Goal: Contribute content: Add original content to the website for others to see

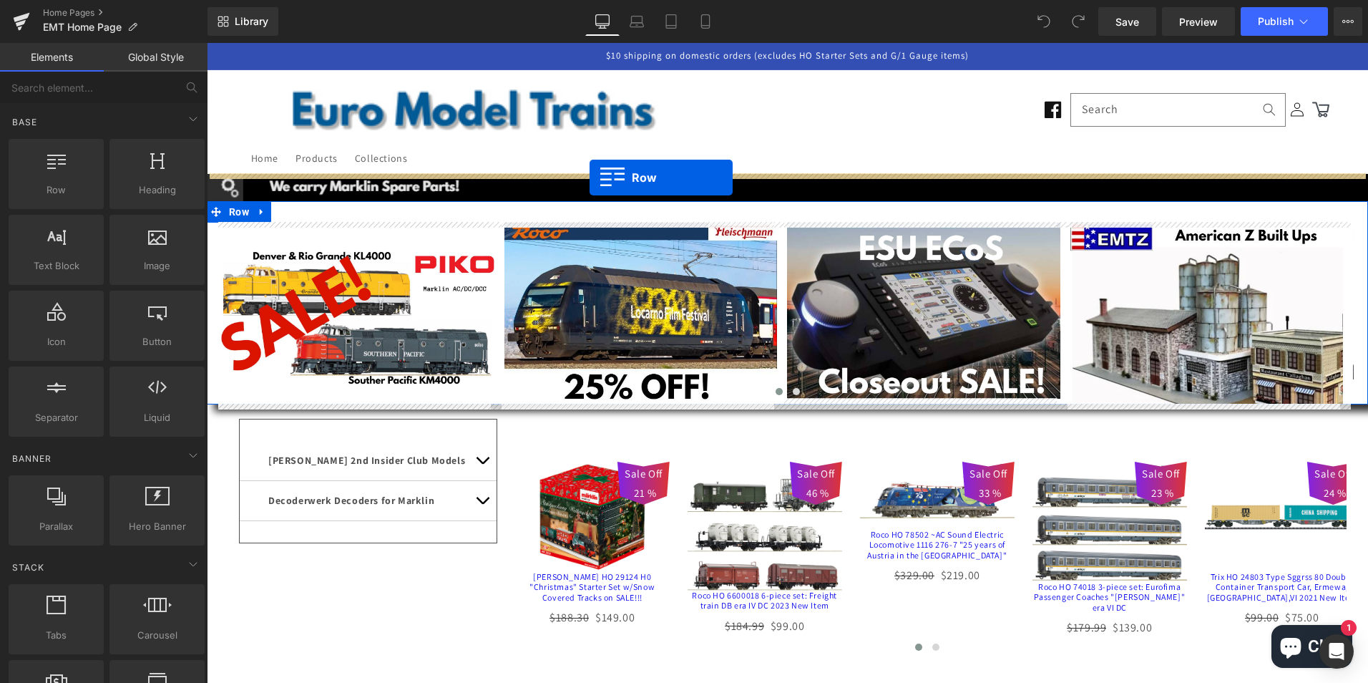
drag, startPoint x: 268, startPoint y: 222, endPoint x: 590, endPoint y: 177, distance: 324.4
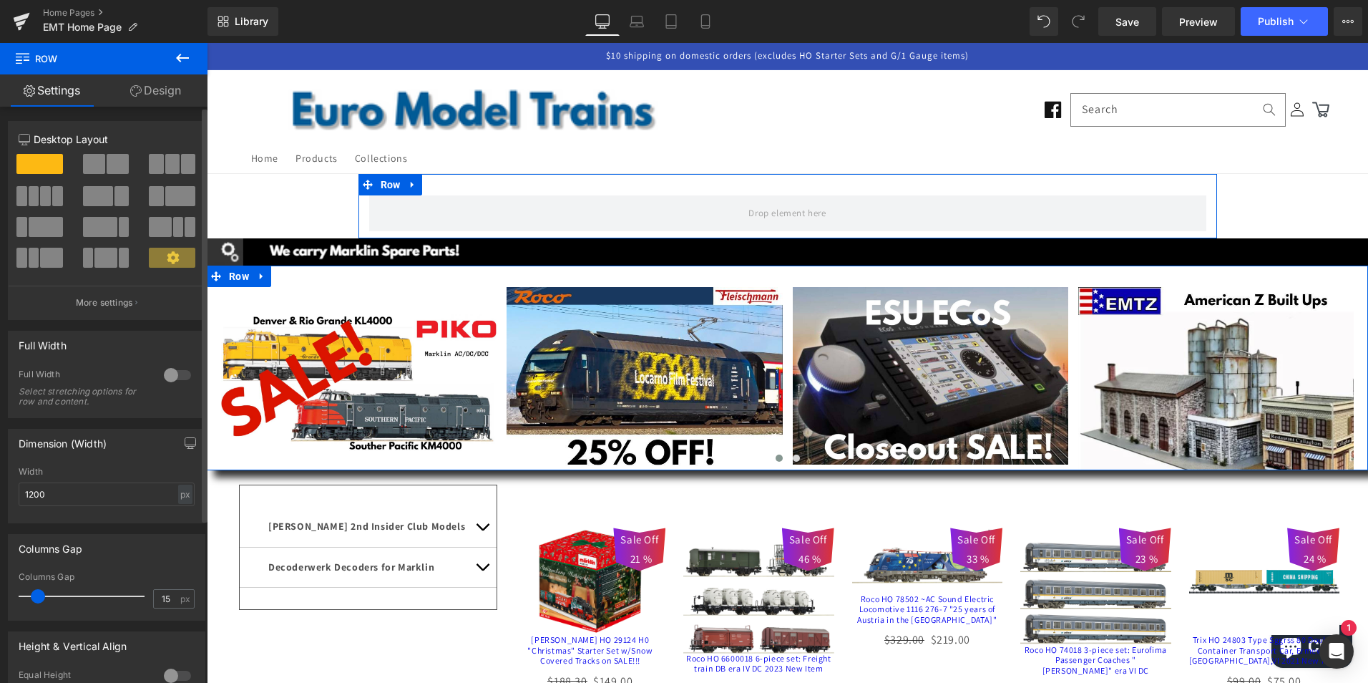
click at [165, 372] on div at bounding box center [177, 375] width 34 height 23
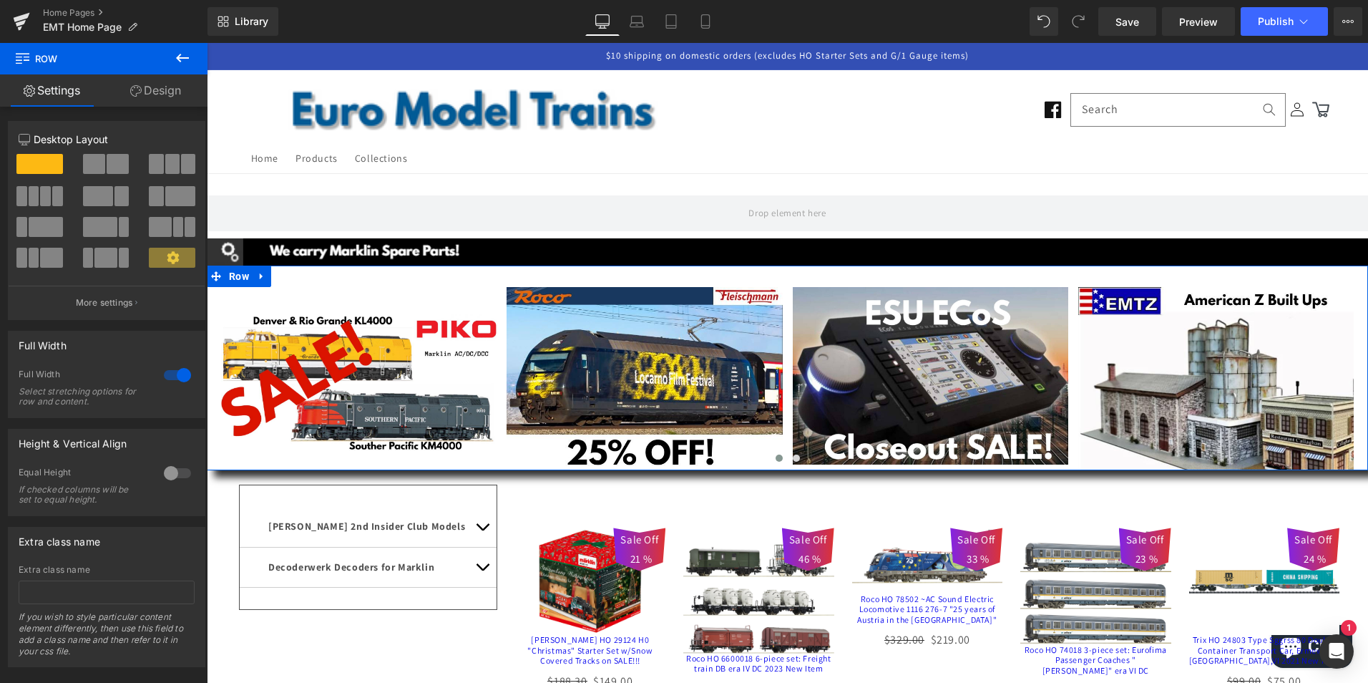
click at [177, 57] on icon at bounding box center [182, 58] width 13 height 9
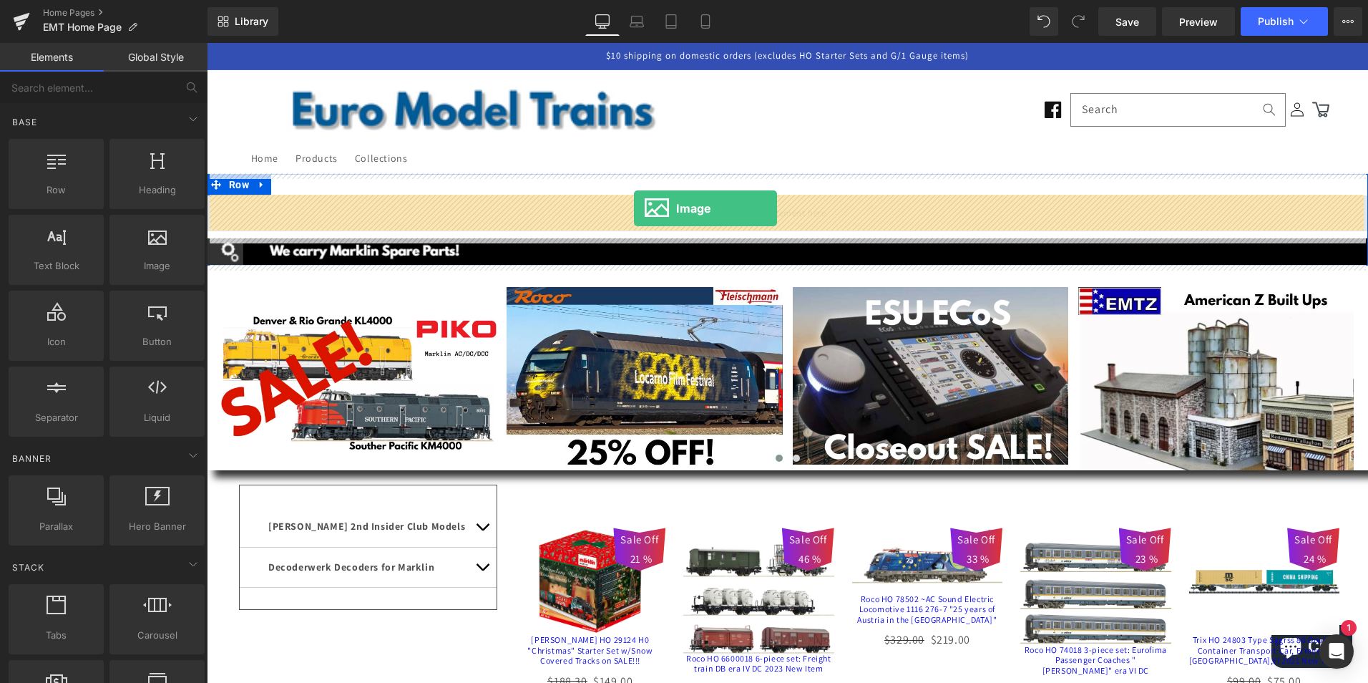
drag, startPoint x: 364, startPoint y: 289, endPoint x: 634, endPoint y: 208, distance: 282.3
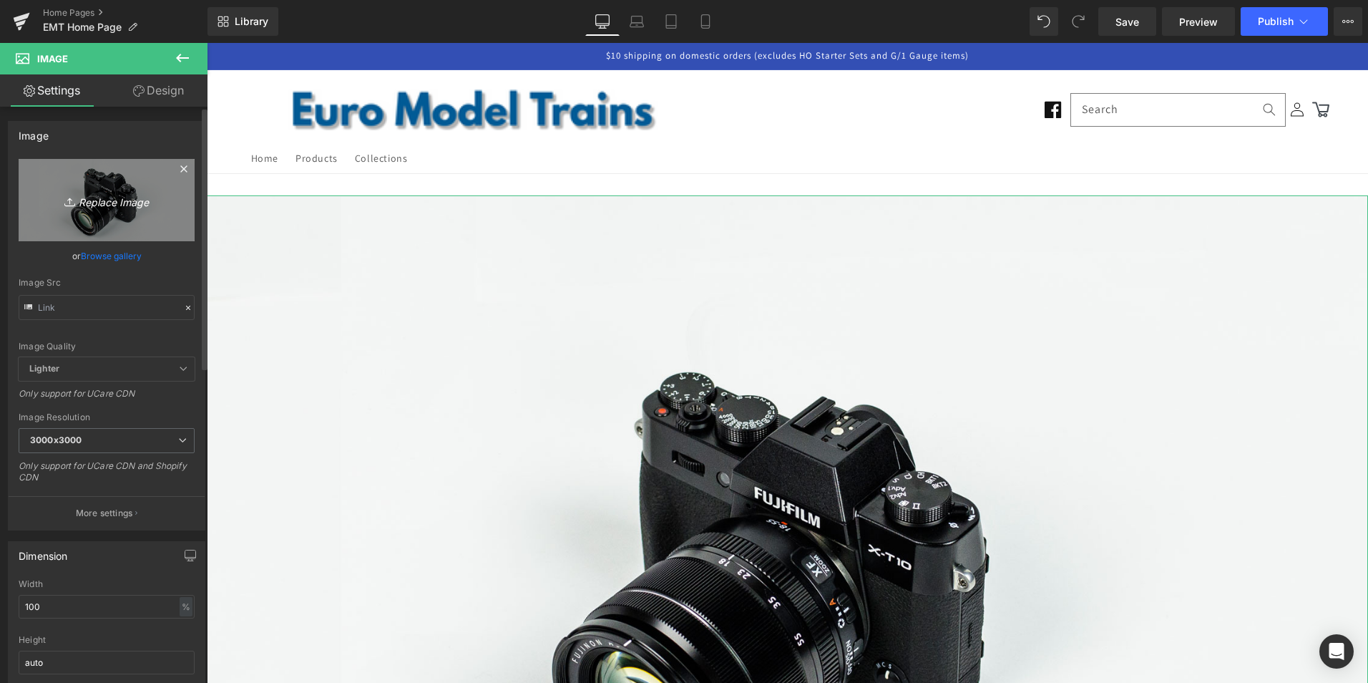
click at [102, 195] on icon "Replace Image" at bounding box center [106, 200] width 114 height 18
type input "C:\fakepath\vacation.jpg"
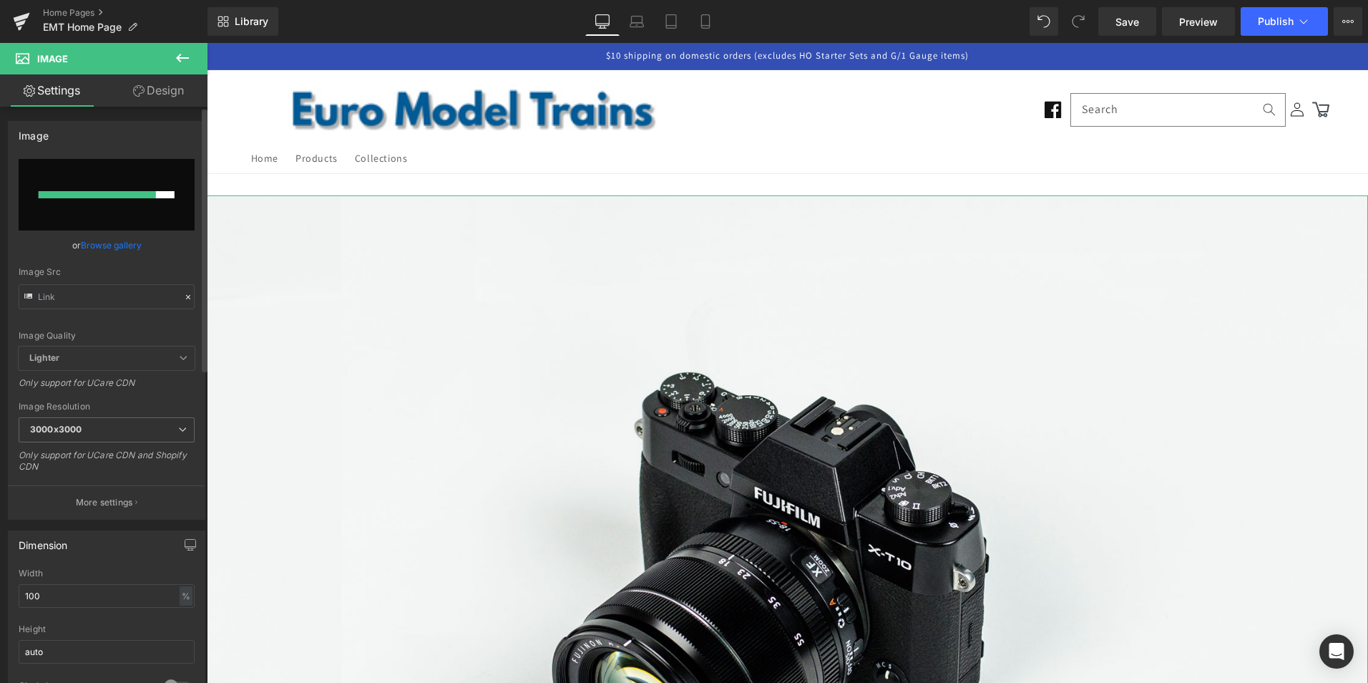
click at [109, 247] on link "Browse gallery" at bounding box center [111, 245] width 61 height 25
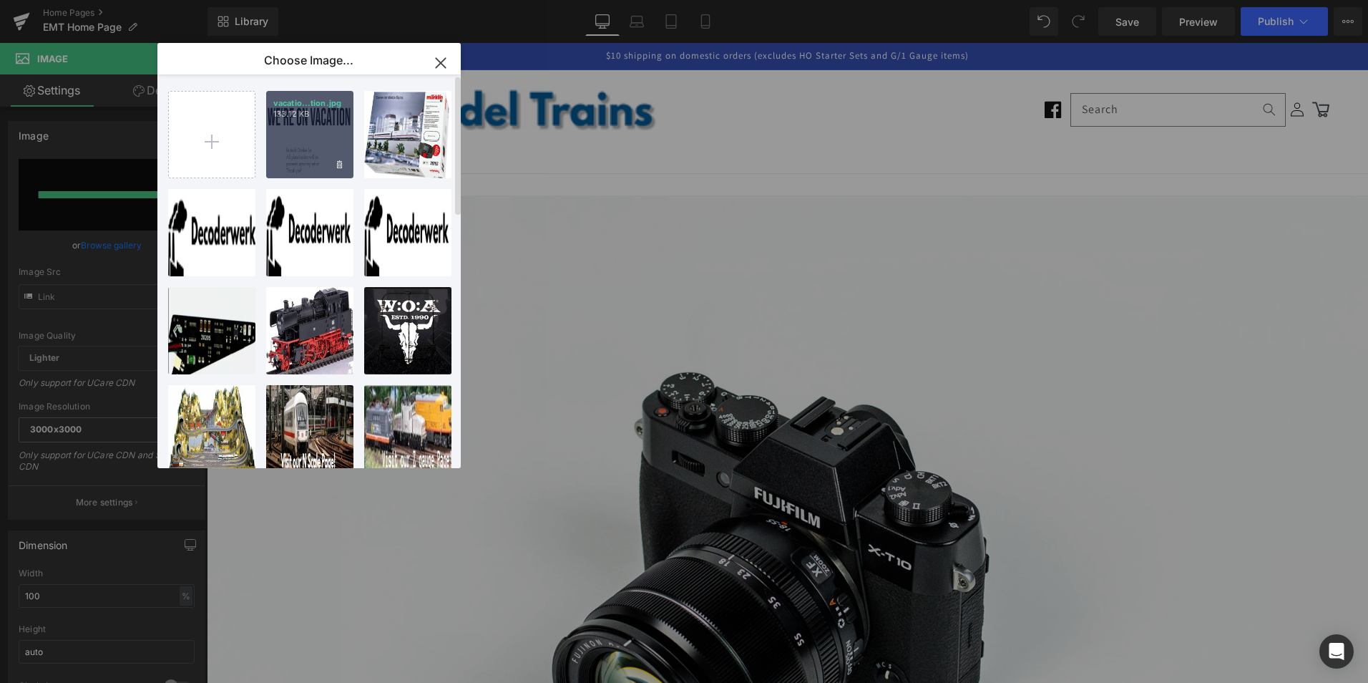
click at [302, 134] on div "vacatio...tion.jpg 133.12 KB" at bounding box center [309, 134] width 87 height 87
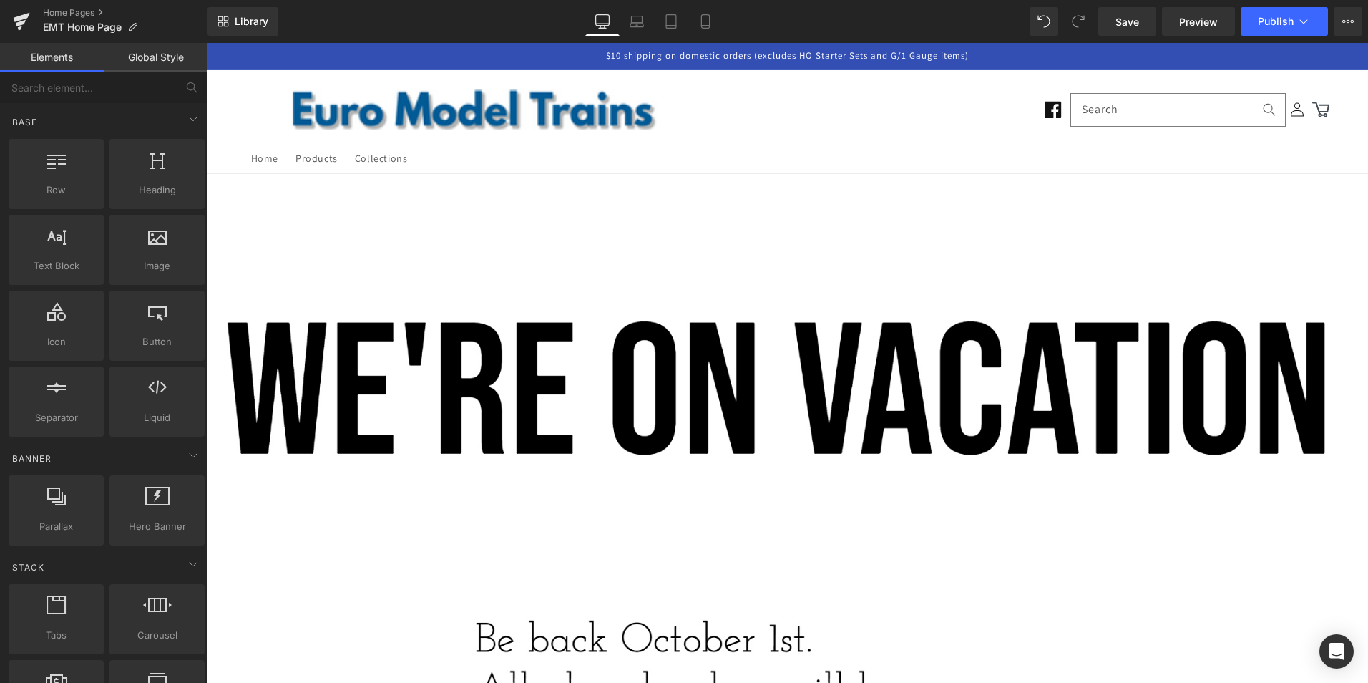
click at [852, 131] on header "Home Products Collections Log in Facebook Home Products Collections Search" at bounding box center [787, 121] width 1145 height 103
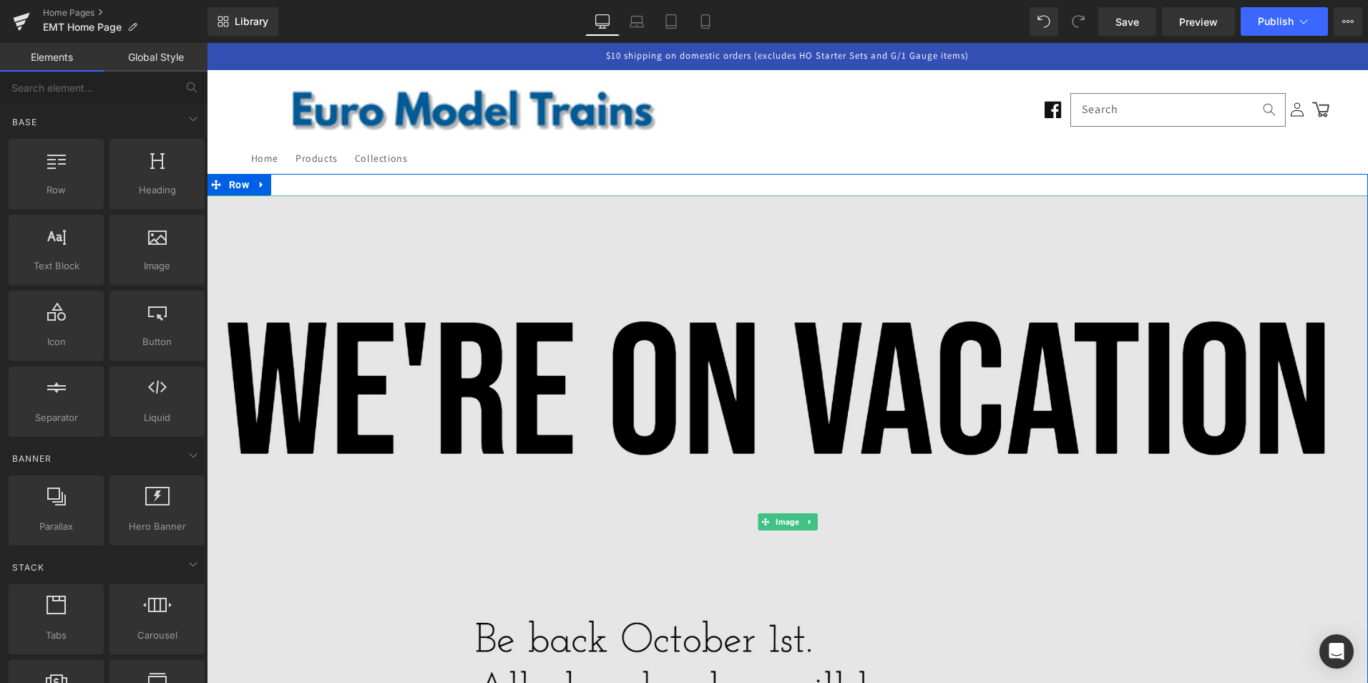
scroll to position [72, 0]
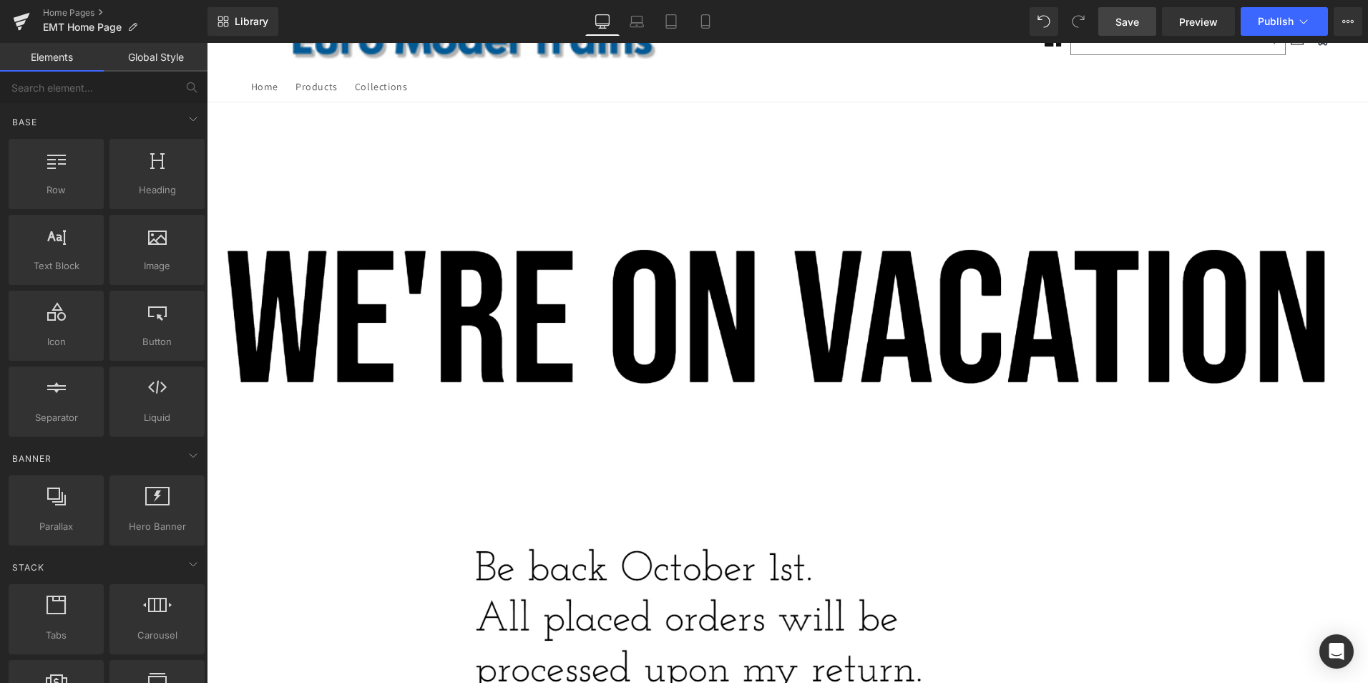
click at [1129, 23] on span "Save" at bounding box center [1128, 21] width 24 height 15
click at [1278, 19] on span "Publish" at bounding box center [1276, 21] width 36 height 11
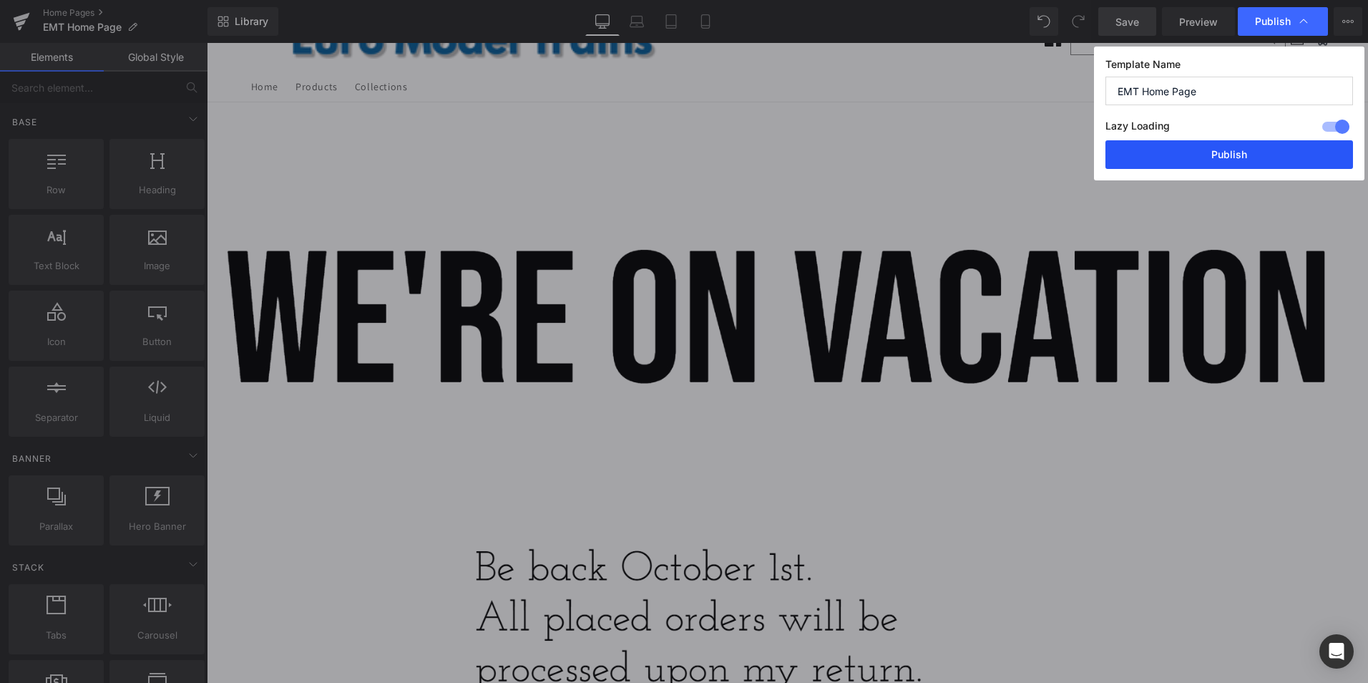
click at [1221, 150] on button "Publish" at bounding box center [1230, 154] width 248 height 29
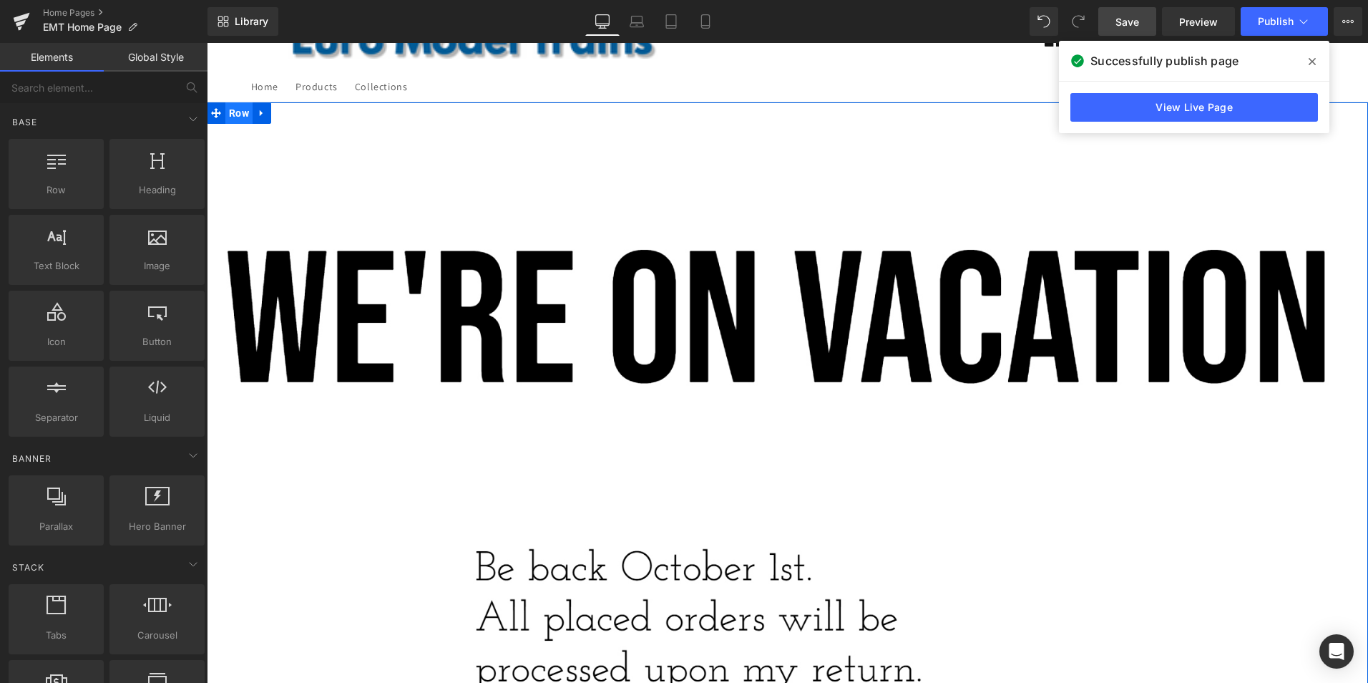
click at [235, 111] on span "Row" at bounding box center [238, 112] width 27 height 21
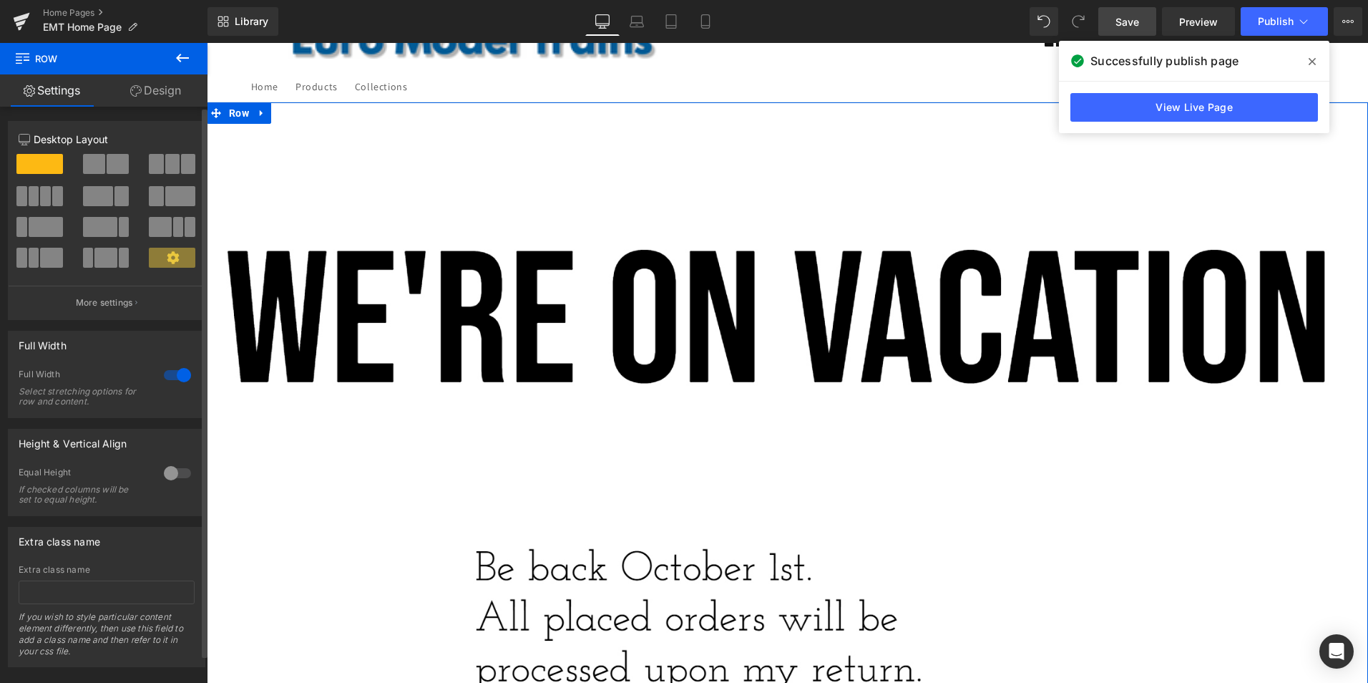
click at [179, 372] on div at bounding box center [177, 375] width 34 height 23
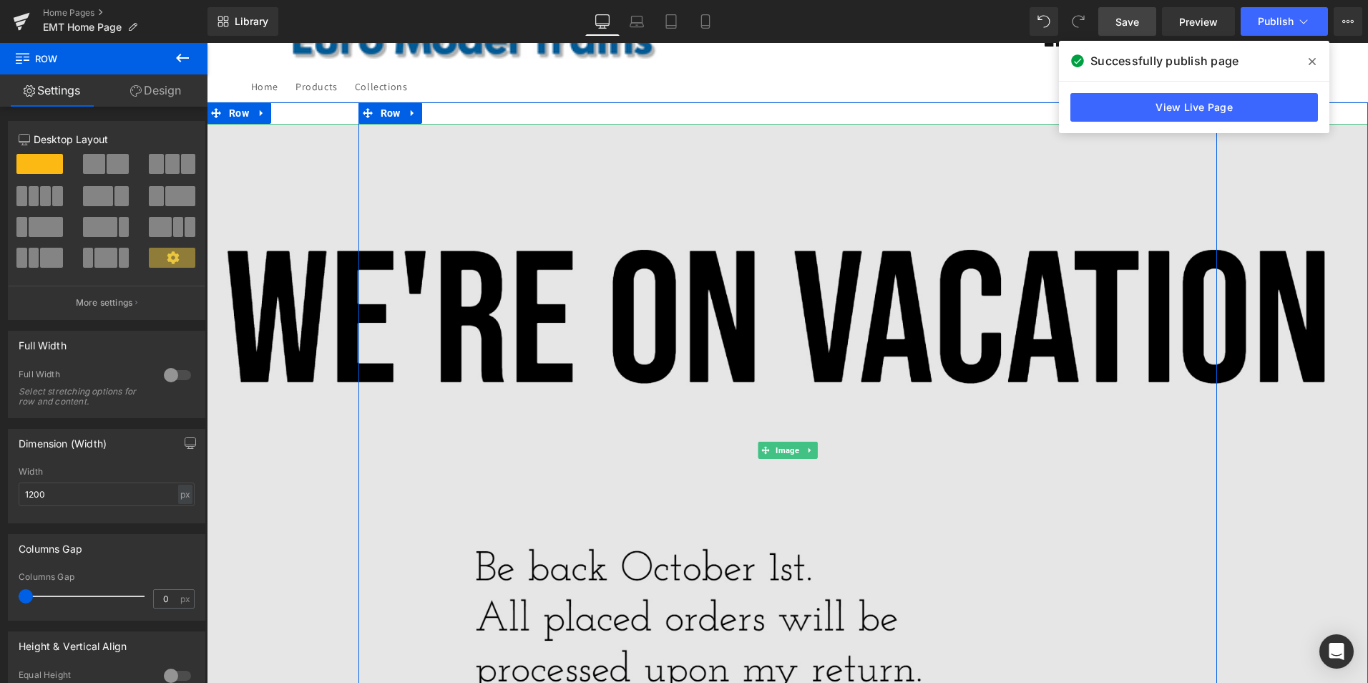
click at [1331, 458] on img at bounding box center [787, 450] width 1161 height 653
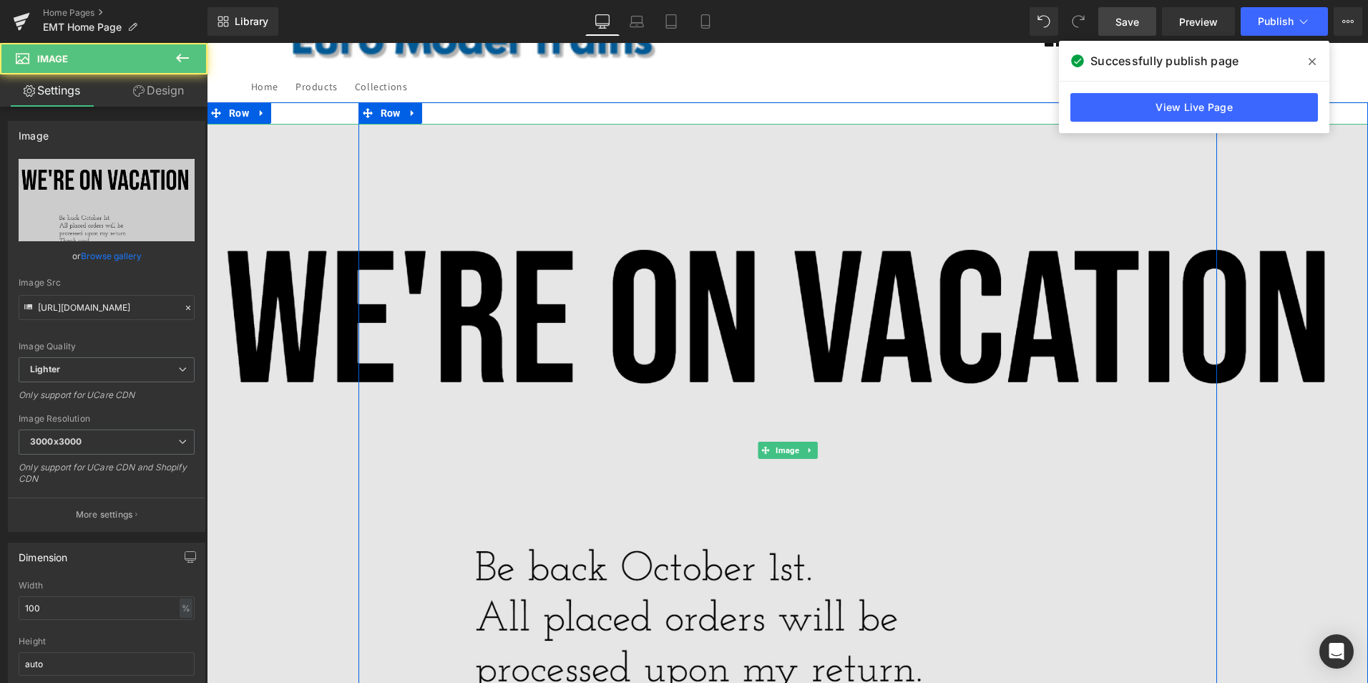
click at [829, 418] on img at bounding box center [787, 450] width 1161 height 653
click at [610, 278] on img at bounding box center [787, 450] width 1161 height 653
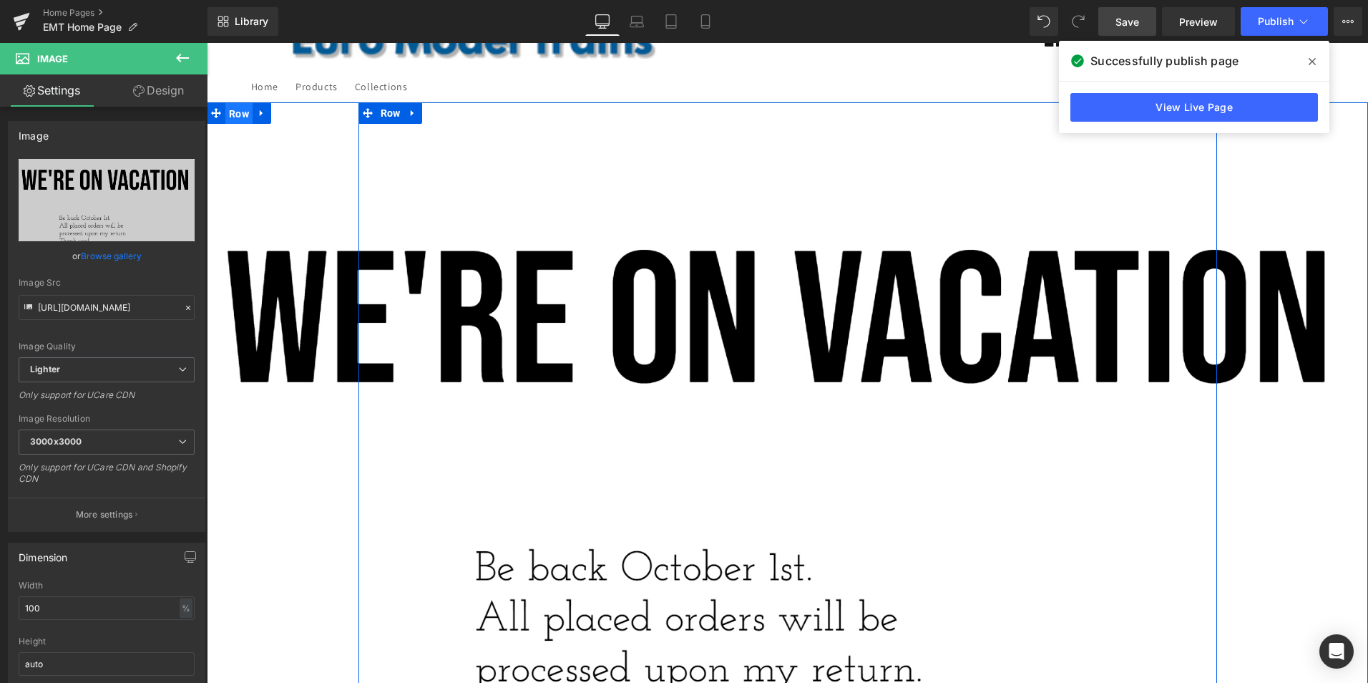
click at [230, 104] on span "Row" at bounding box center [238, 113] width 27 height 21
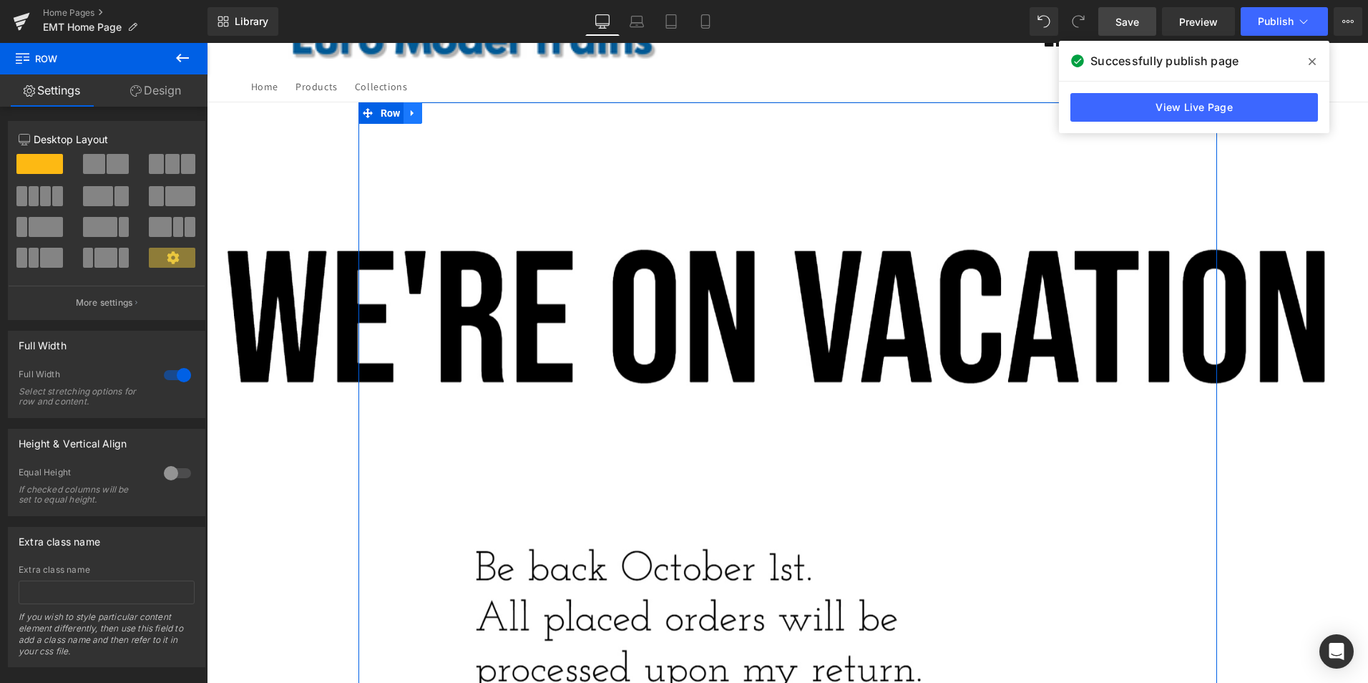
click at [411, 112] on icon at bounding box center [412, 112] width 3 height 6
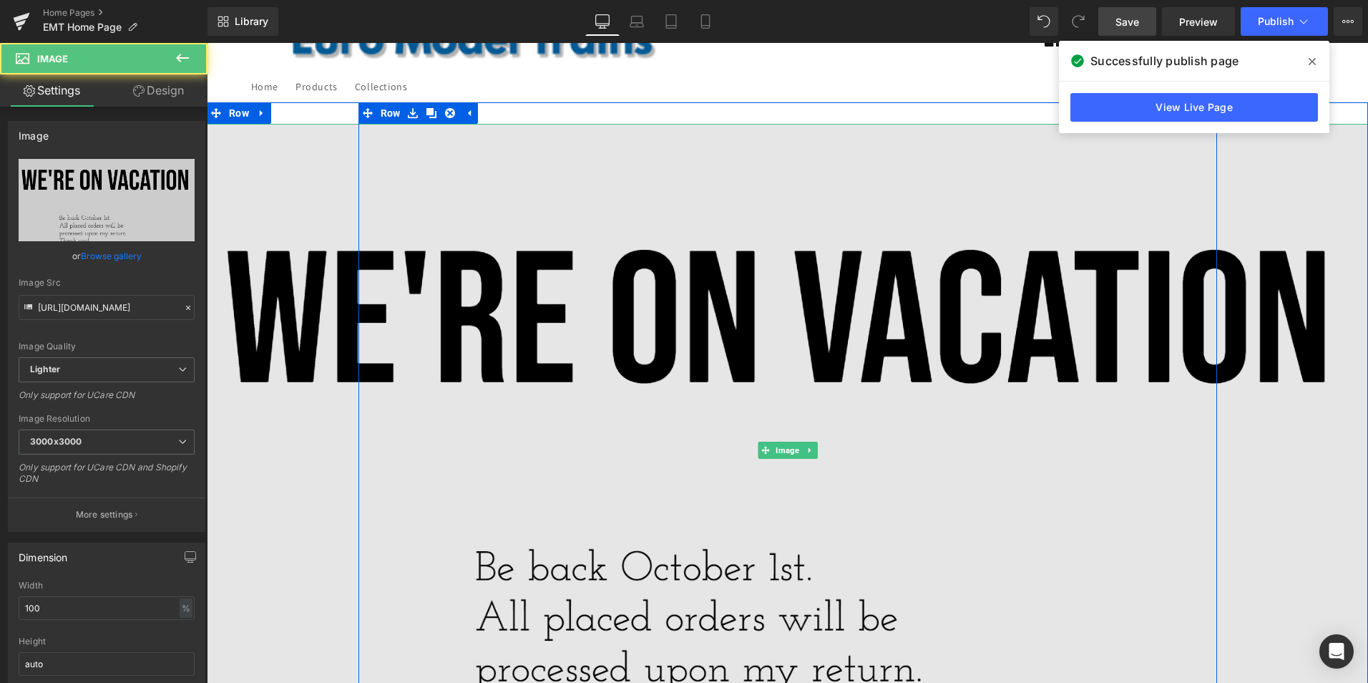
click at [463, 180] on img at bounding box center [787, 450] width 1161 height 653
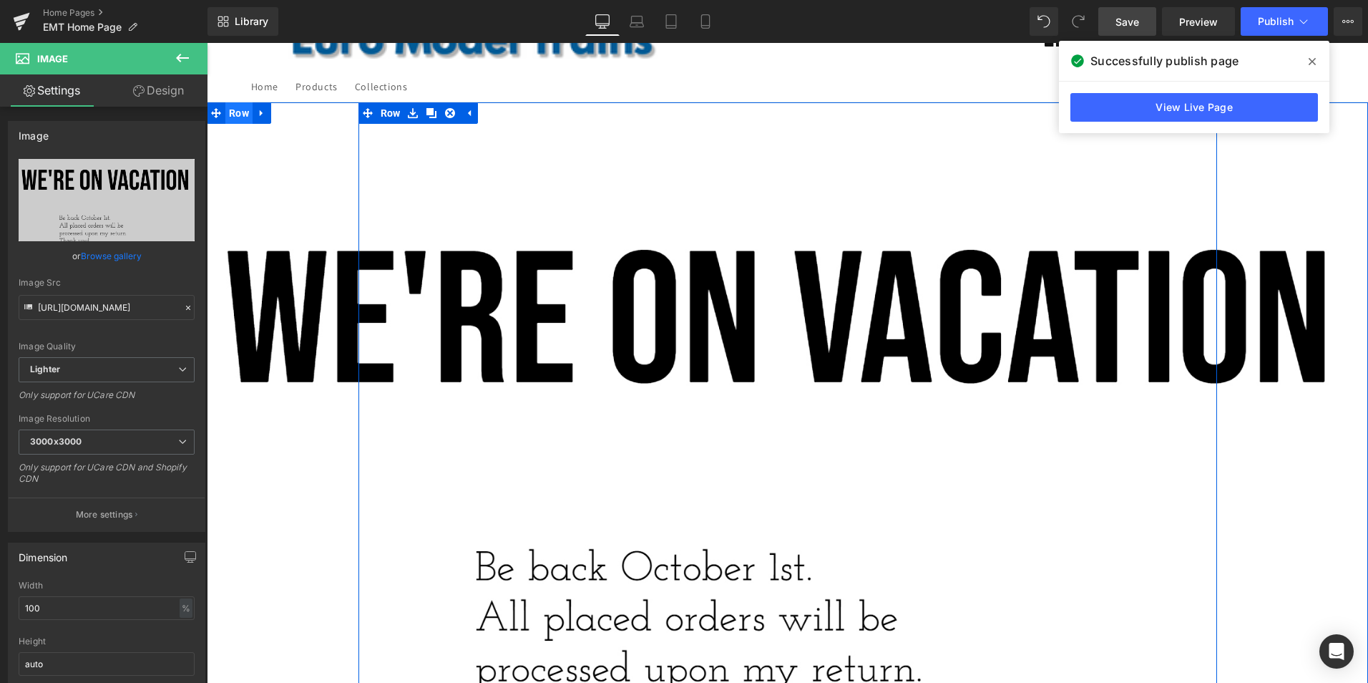
click at [233, 108] on span "Row" at bounding box center [238, 112] width 27 height 21
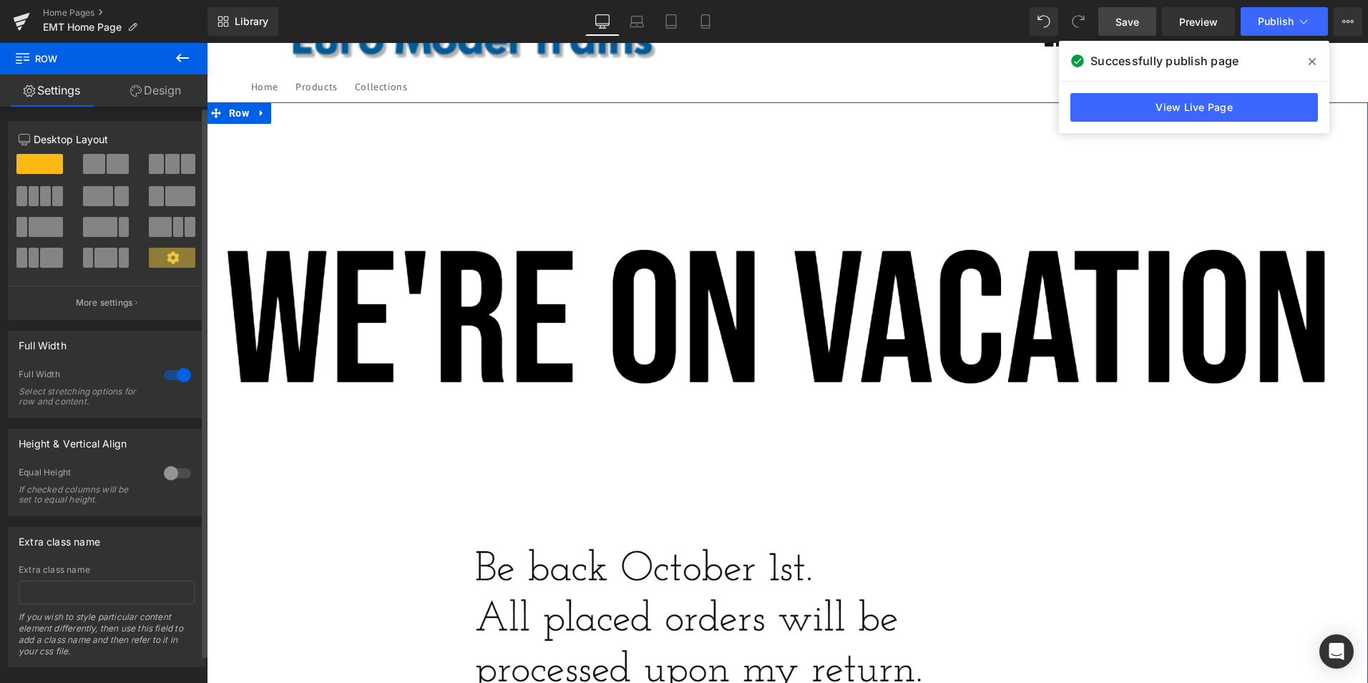
click at [181, 376] on div at bounding box center [177, 375] width 34 height 23
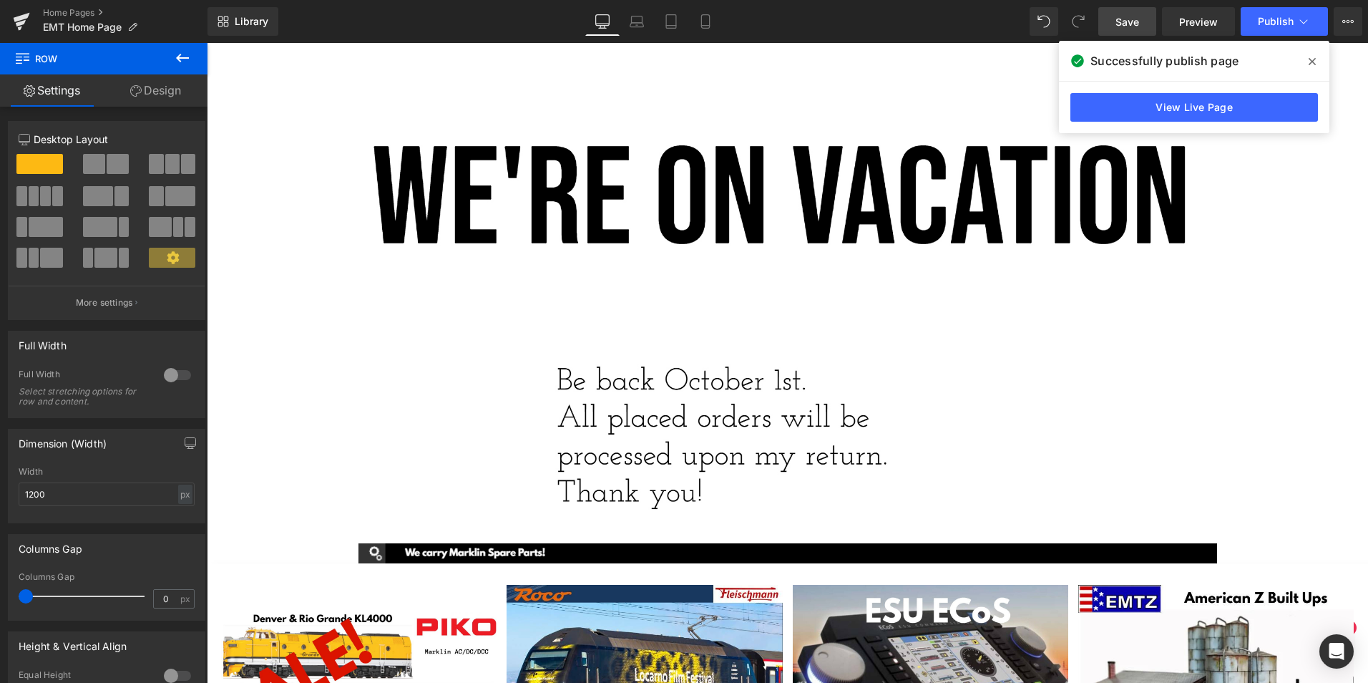
scroll to position [0, 0]
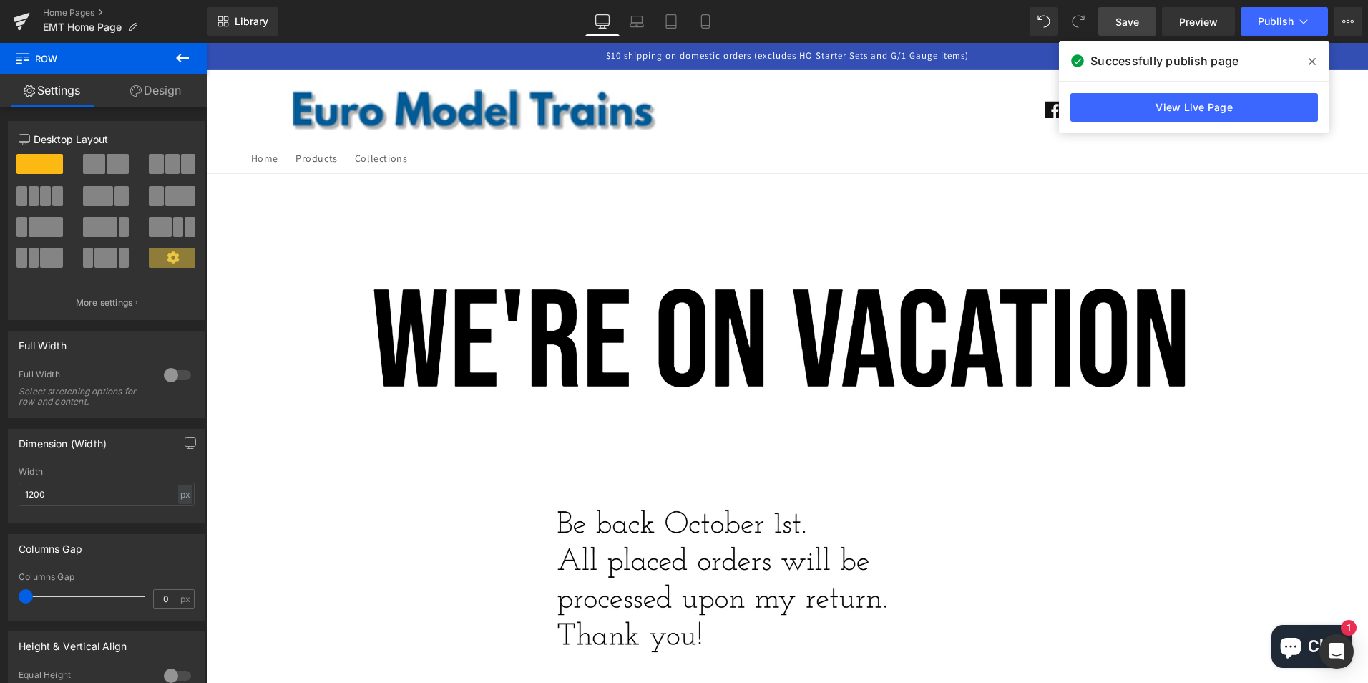
click at [1131, 20] on span "Save" at bounding box center [1128, 21] width 24 height 15
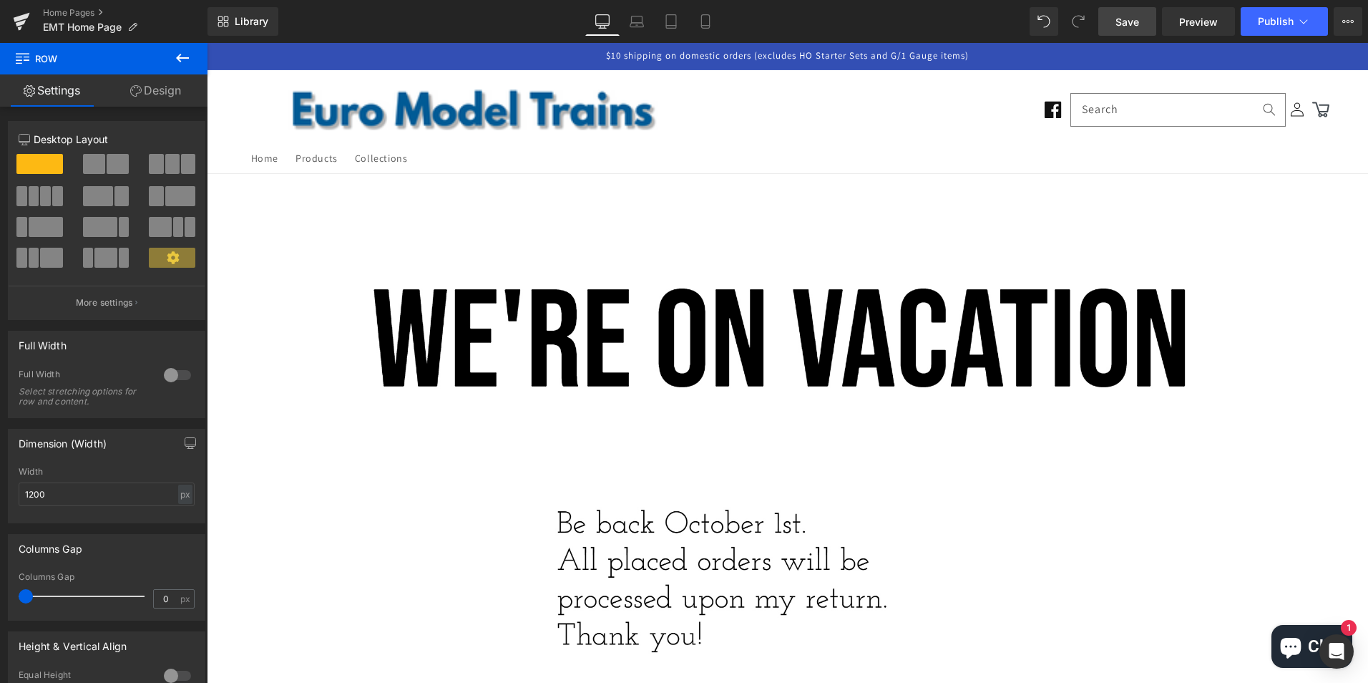
click at [1126, 19] on span "Save" at bounding box center [1128, 21] width 24 height 15
click at [1284, 21] on span "Publish" at bounding box center [1276, 21] width 36 height 11
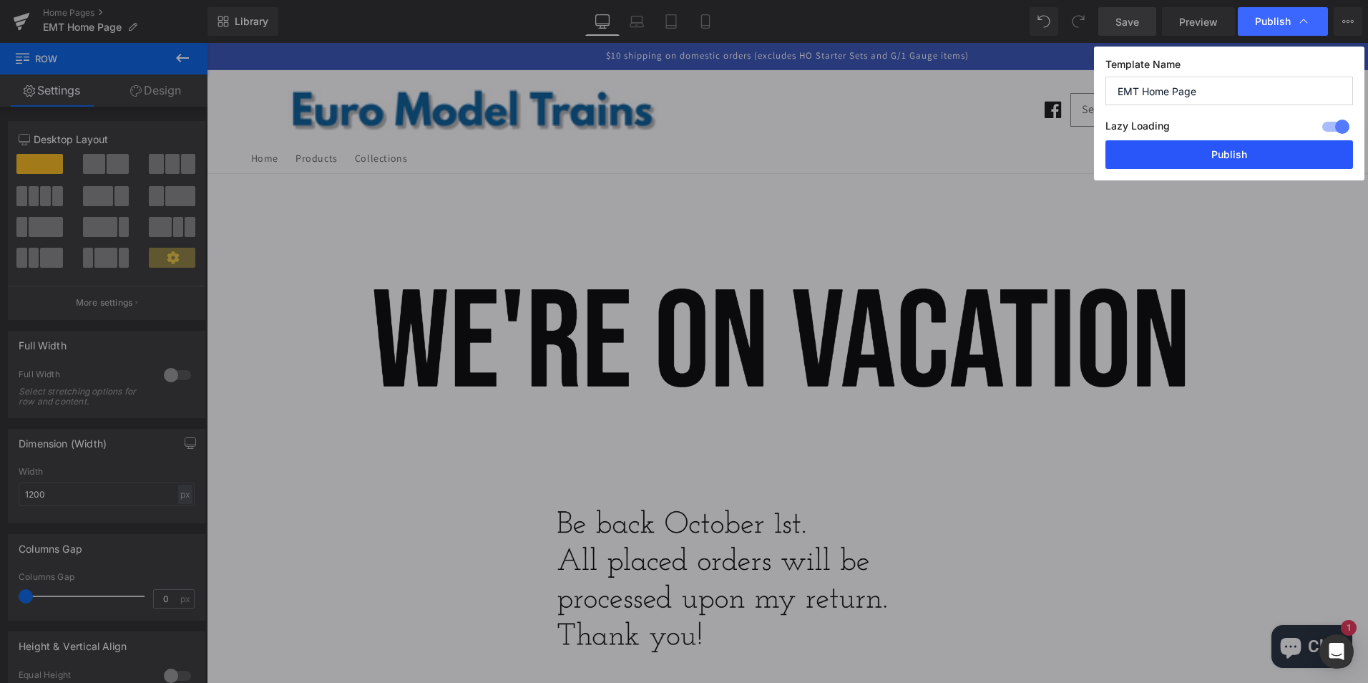
click at [1233, 152] on button "Publish" at bounding box center [1230, 154] width 248 height 29
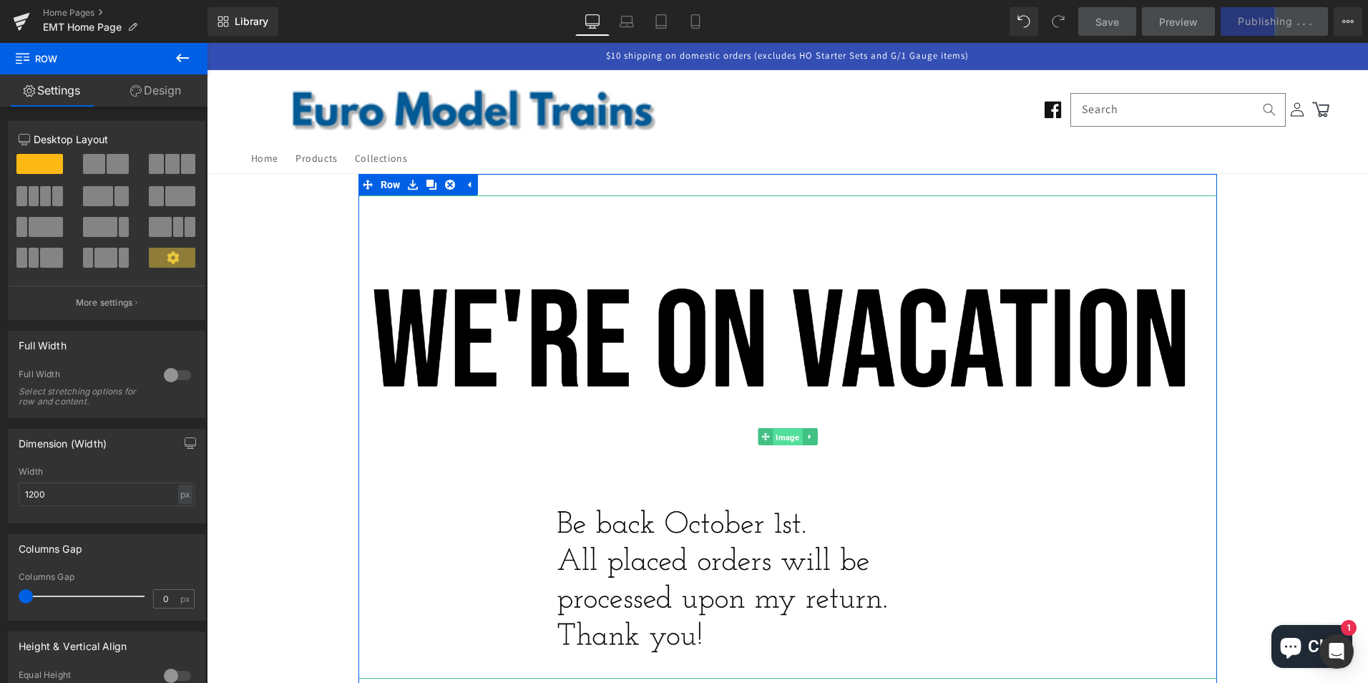
click at [778, 436] on span "Image" at bounding box center [787, 437] width 29 height 17
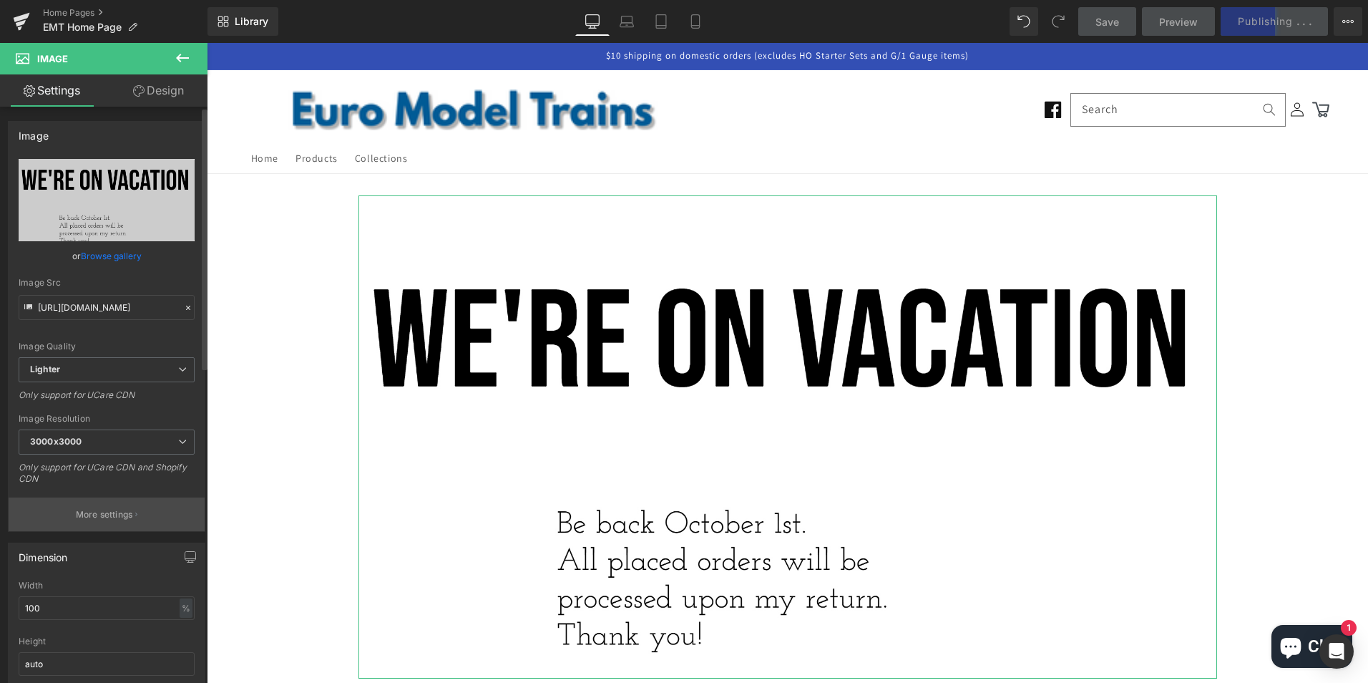
click at [110, 517] on p "More settings" at bounding box center [104, 514] width 57 height 13
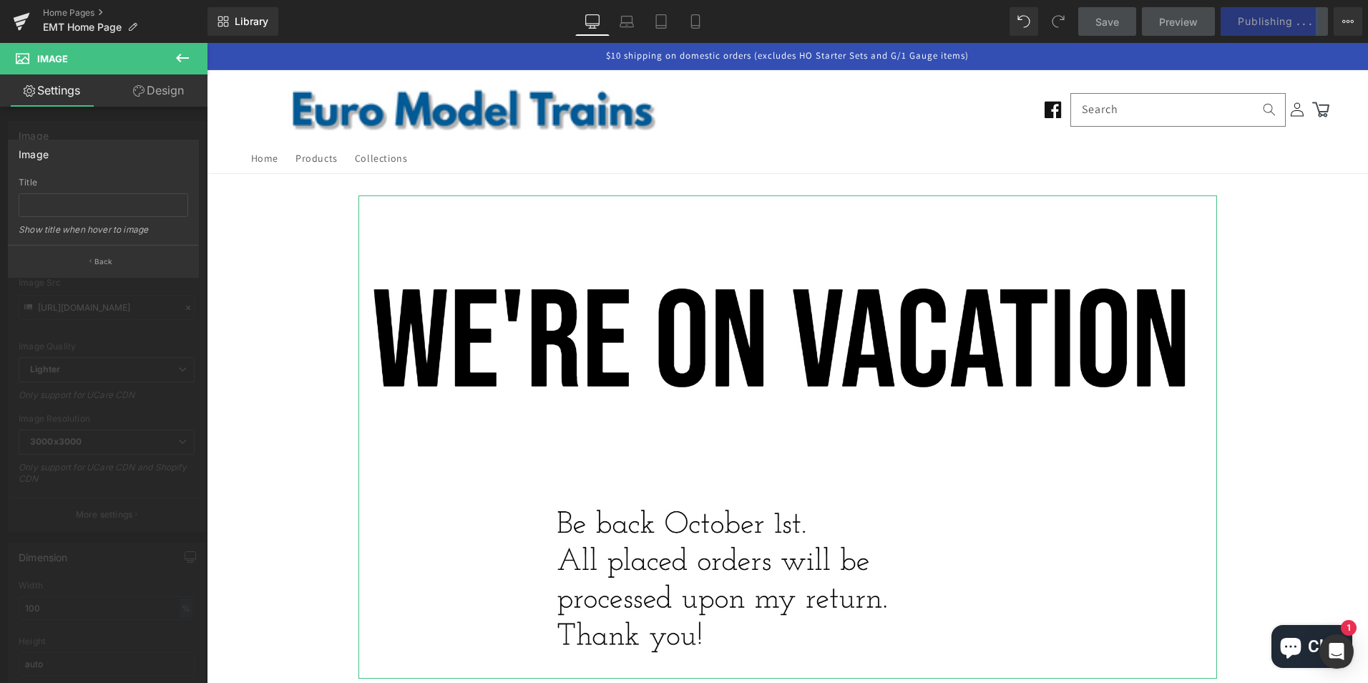
click at [91, 230] on div "Show title when hover to image" at bounding box center [104, 234] width 170 height 21
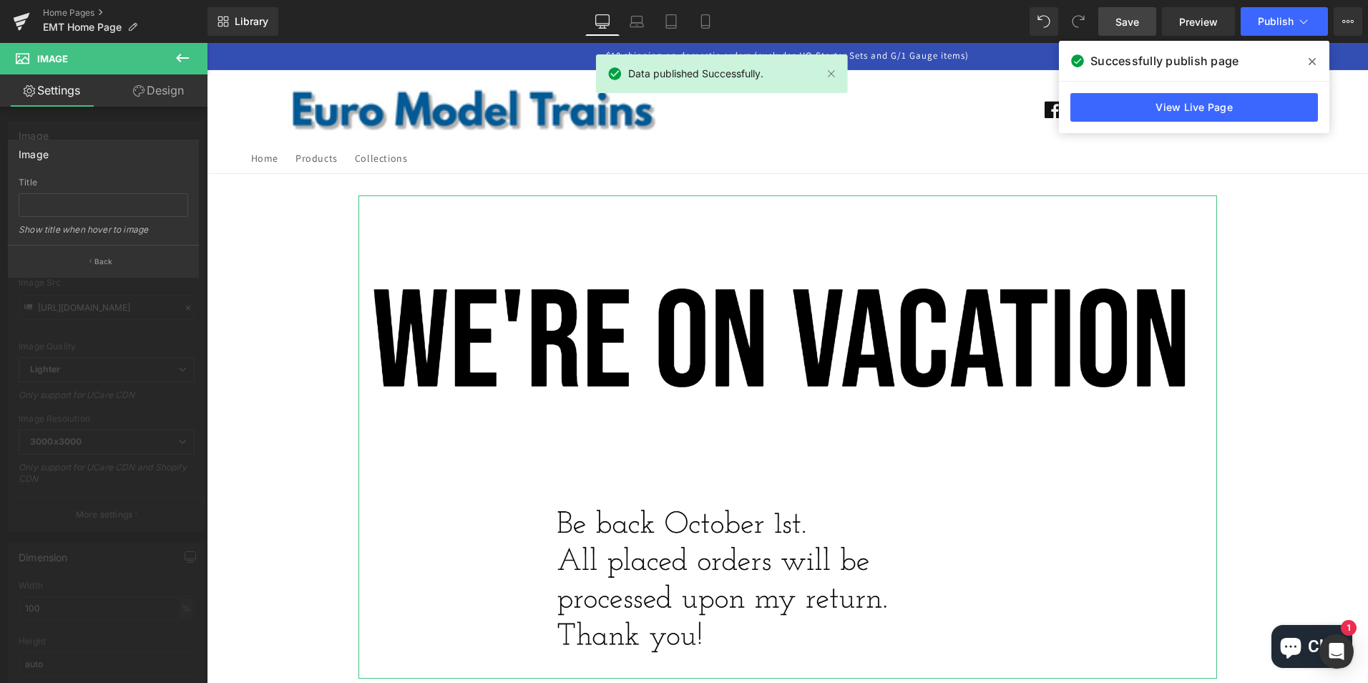
click at [79, 191] on div "Title Show title when hover to image" at bounding box center [104, 210] width 170 height 67
click at [78, 199] on input "text" at bounding box center [104, 205] width 170 height 24
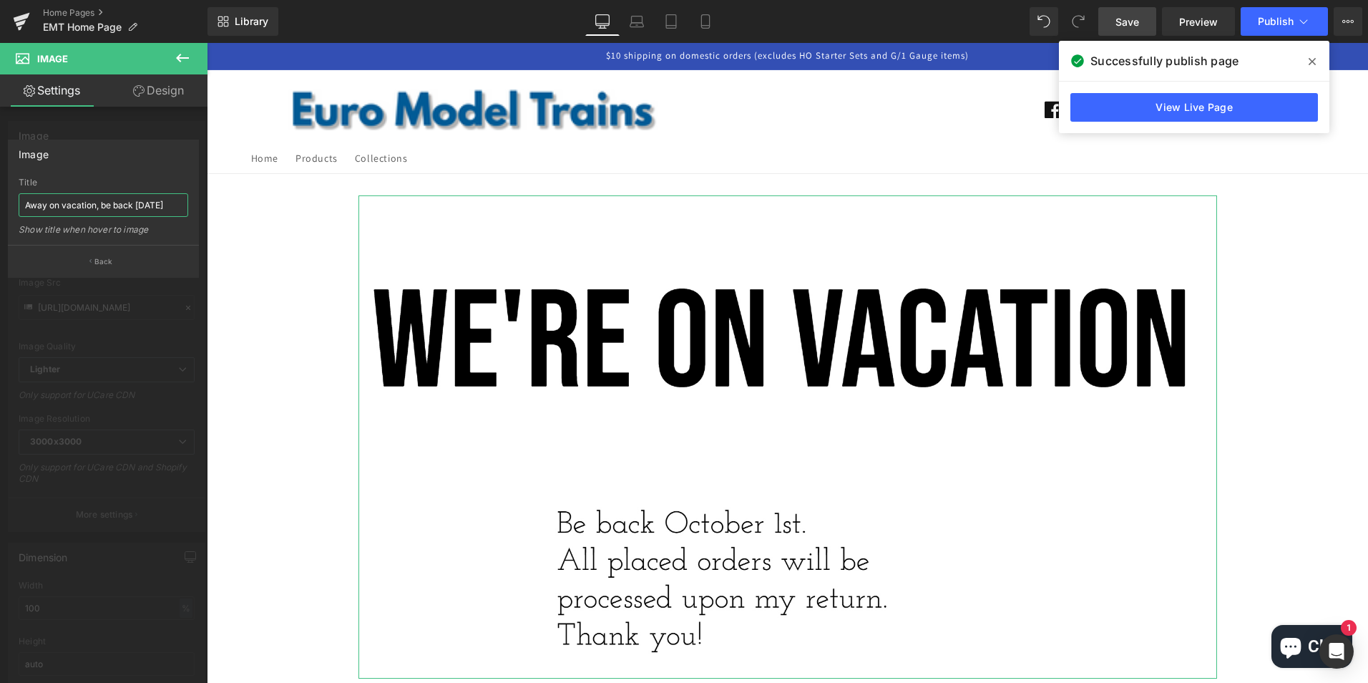
drag, startPoint x: 184, startPoint y: 205, endPoint x: 22, endPoint y: 205, distance: 161.7
click at [22, 205] on input "Away on vacation, be back [DATE]" at bounding box center [104, 205] width 170 height 24
type input "Away on vacation, be back [DATE]"
click at [99, 259] on p "Back" at bounding box center [103, 261] width 19 height 11
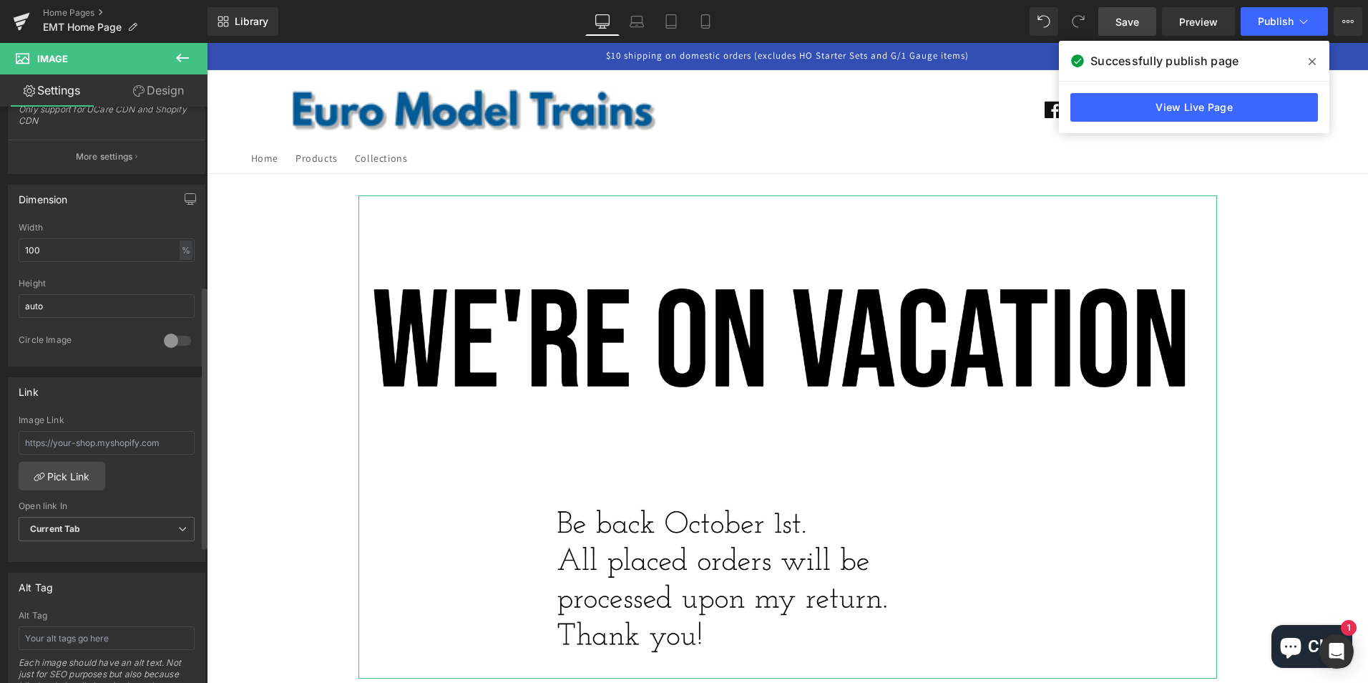
scroll to position [429, 0]
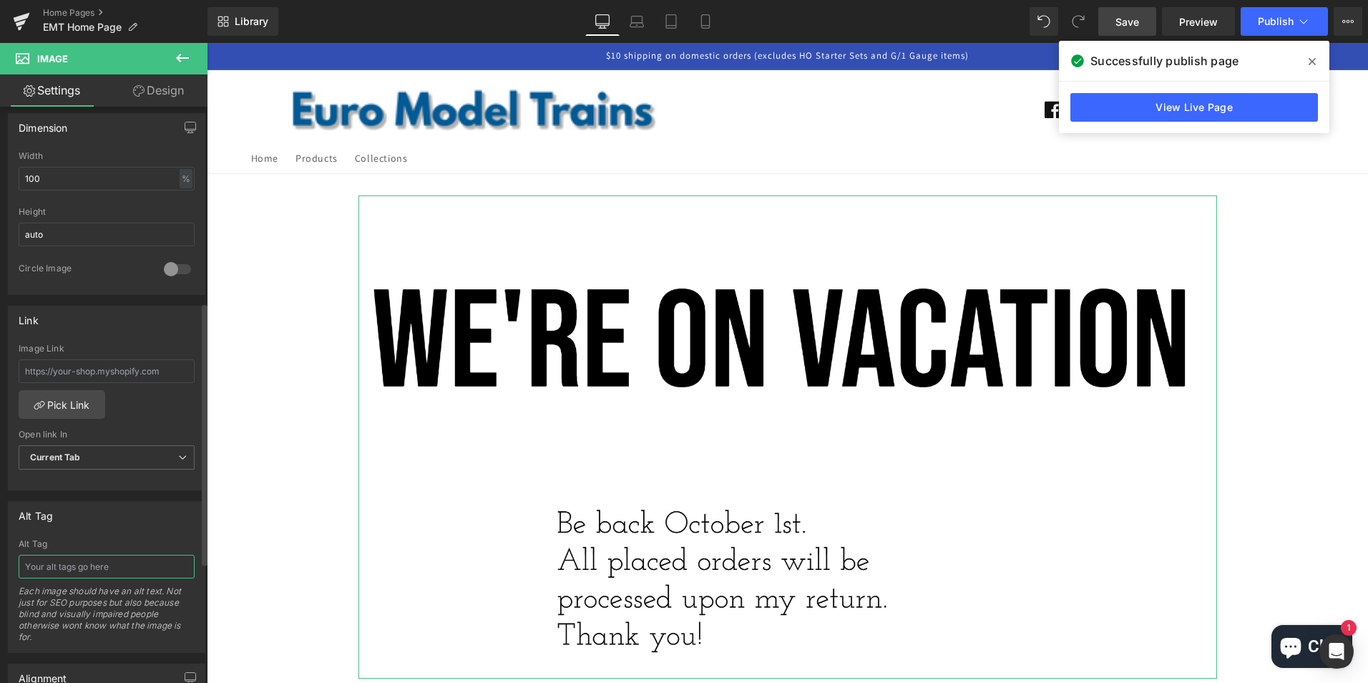
click at [78, 567] on input "text" at bounding box center [107, 567] width 176 height 24
paste input "Away on vacation, be back [DATE]"
type input "Away on vacation, be back [DATE]"
click at [955, 146] on nav "Home Products Collections" at bounding box center [784, 158] width 1082 height 30
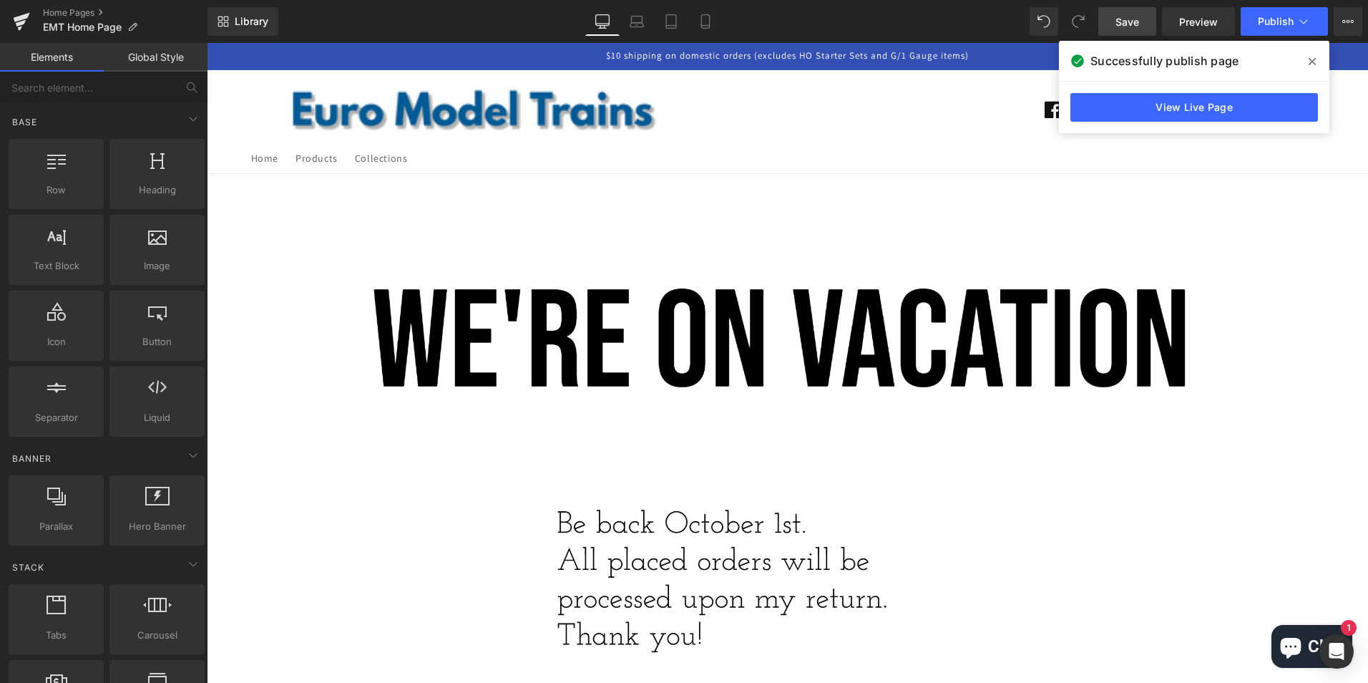
click at [1121, 16] on span "Save" at bounding box center [1128, 21] width 24 height 15
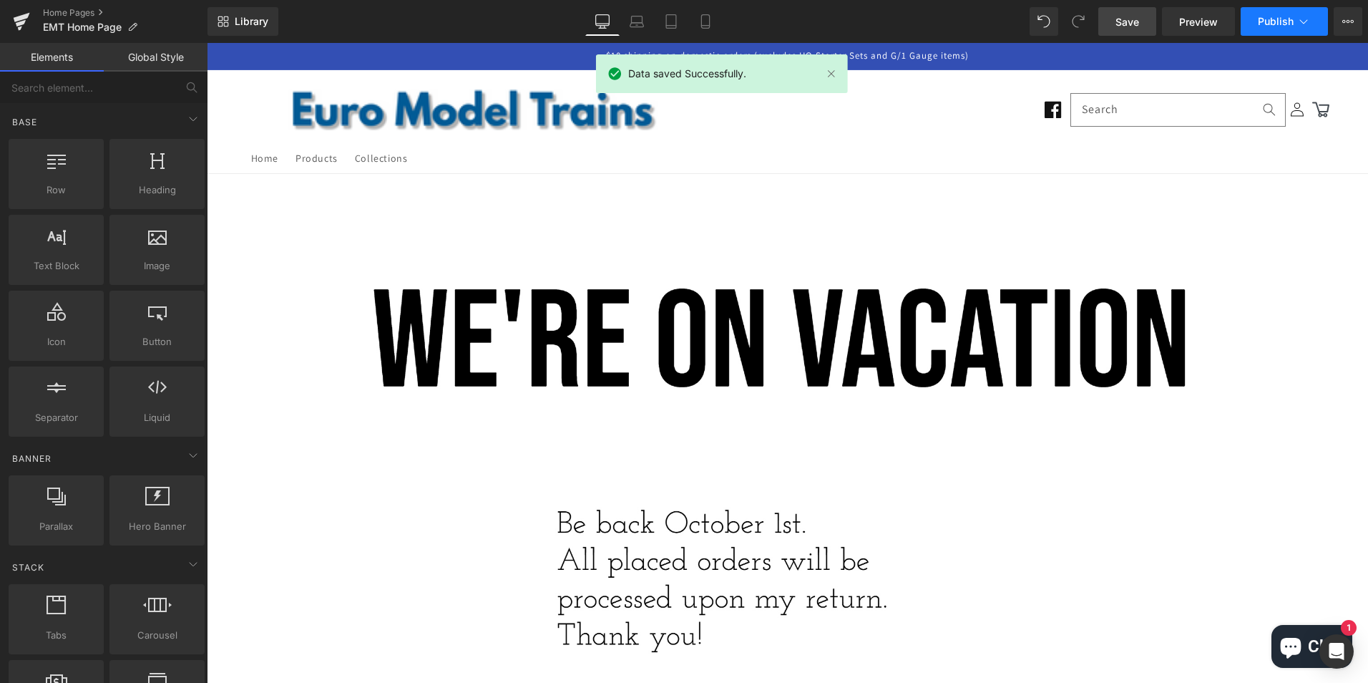
click at [1277, 19] on span "Publish" at bounding box center [1276, 21] width 36 height 11
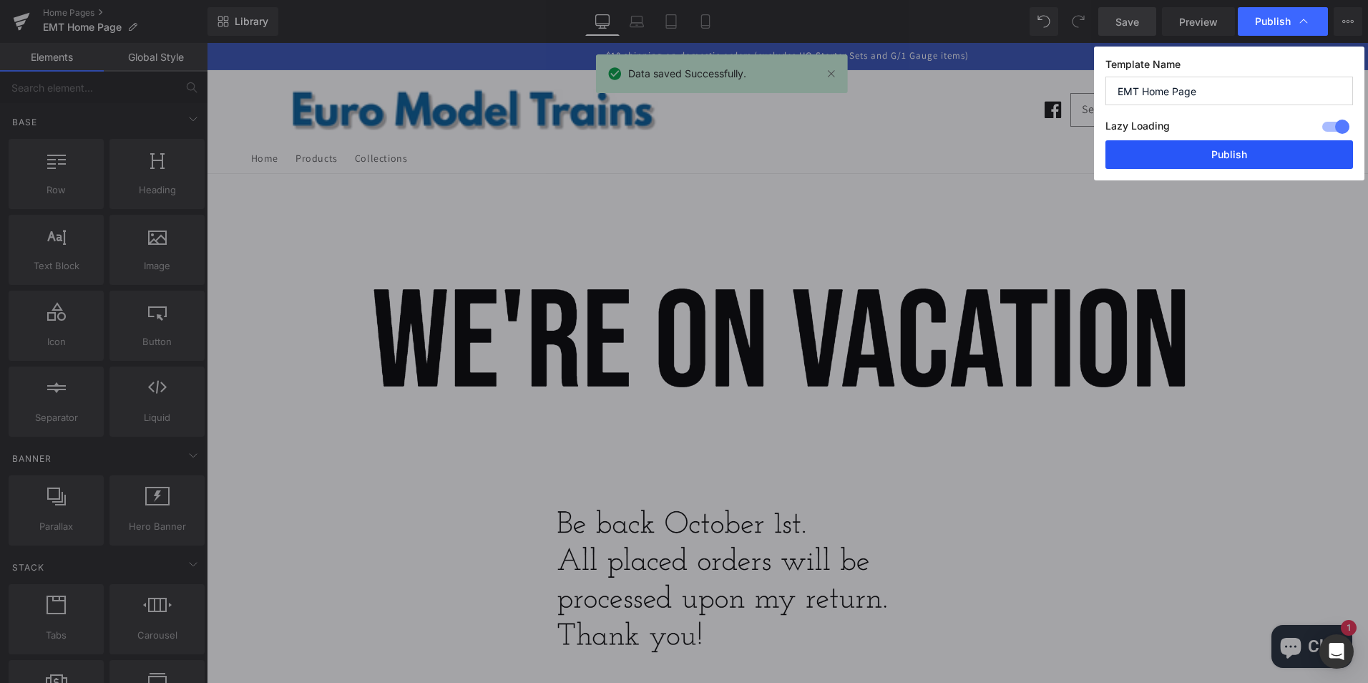
click at [1212, 154] on button "Publish" at bounding box center [1230, 154] width 248 height 29
